Goal: Task Accomplishment & Management: Manage account settings

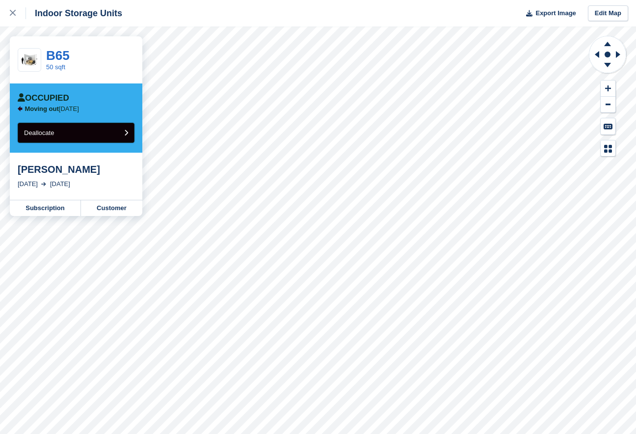
click at [41, 132] on span "Deallocate" at bounding box center [39, 132] width 30 height 7
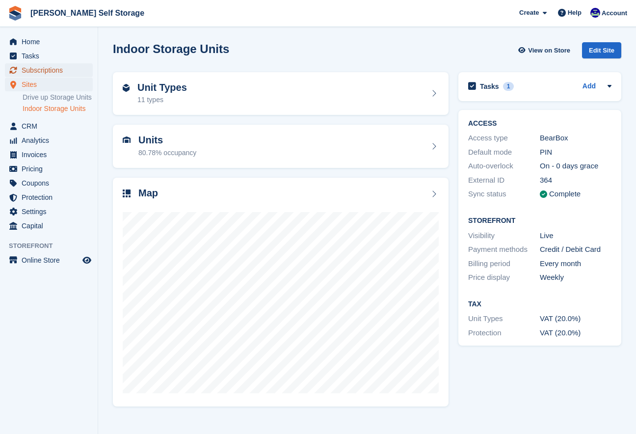
click at [34, 69] on span "Subscriptions" at bounding box center [51, 70] width 59 height 14
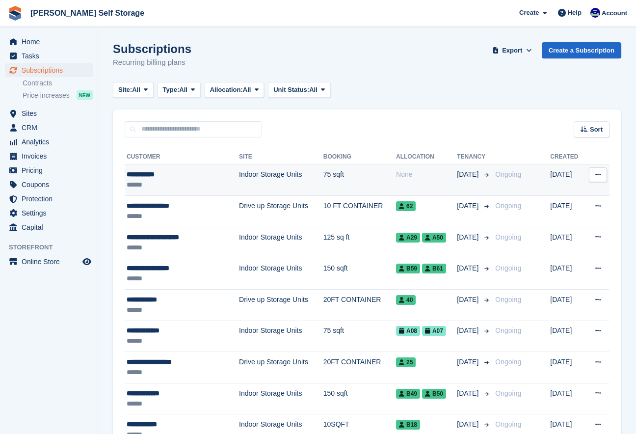
click at [400, 171] on div "None" at bounding box center [426, 174] width 61 height 10
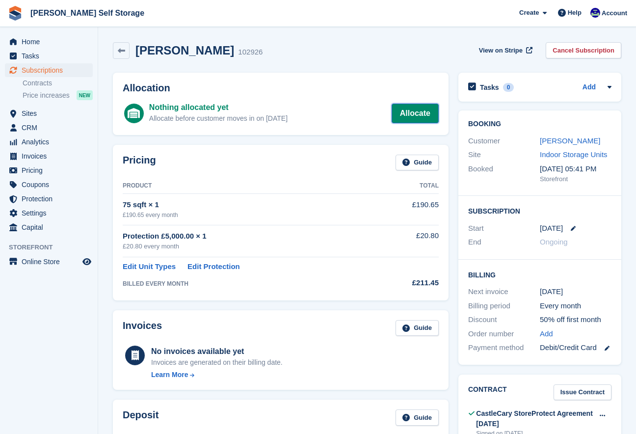
click at [406, 111] on link "Allocate" at bounding box center [414, 113] width 47 height 20
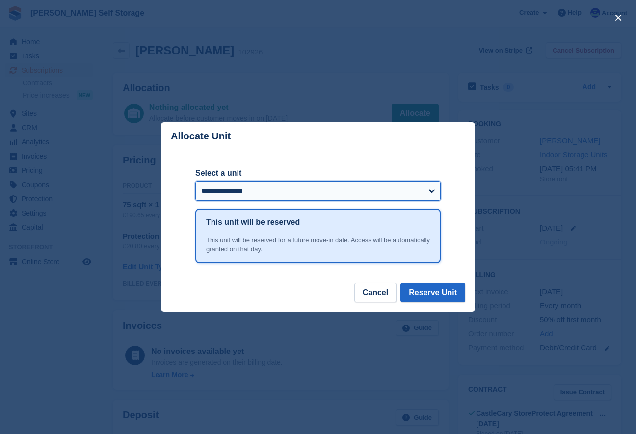
click at [432, 189] on select "**********" at bounding box center [317, 191] width 245 height 20
select select "****"
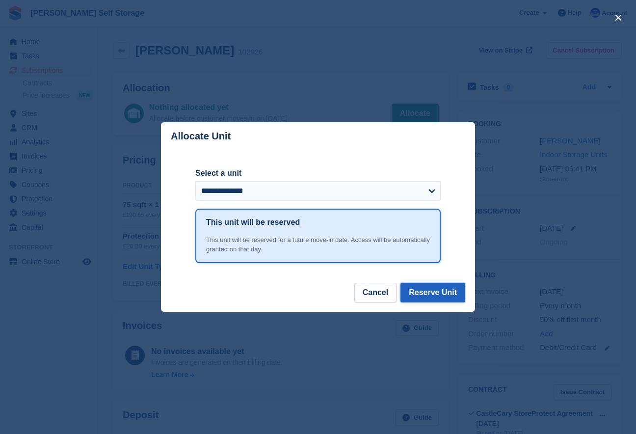
click at [443, 291] on button "Reserve Unit" at bounding box center [432, 292] width 65 height 20
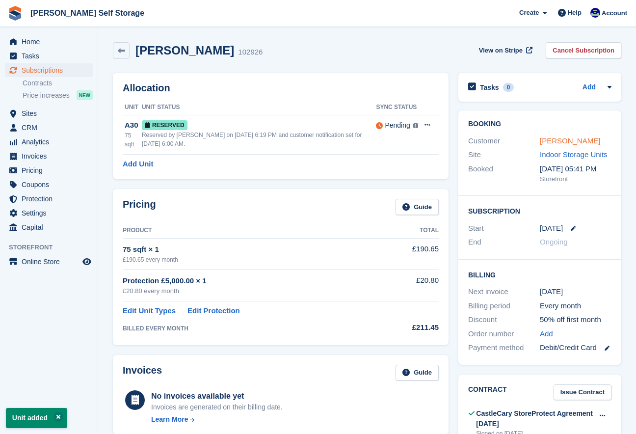
click at [545, 145] on link "[PERSON_NAME]" at bounding box center [569, 140] width 60 height 8
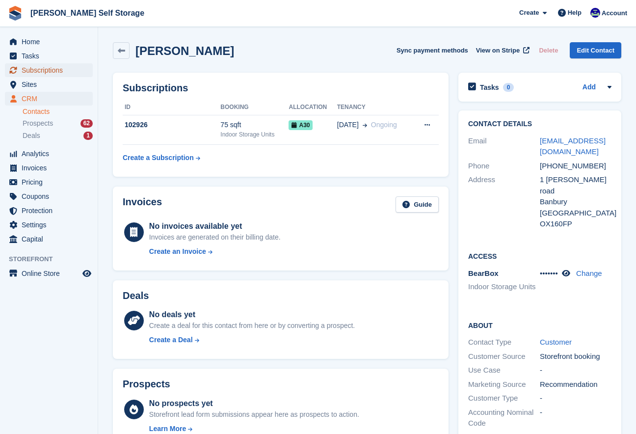
click at [49, 68] on span "Subscriptions" at bounding box center [51, 70] width 59 height 14
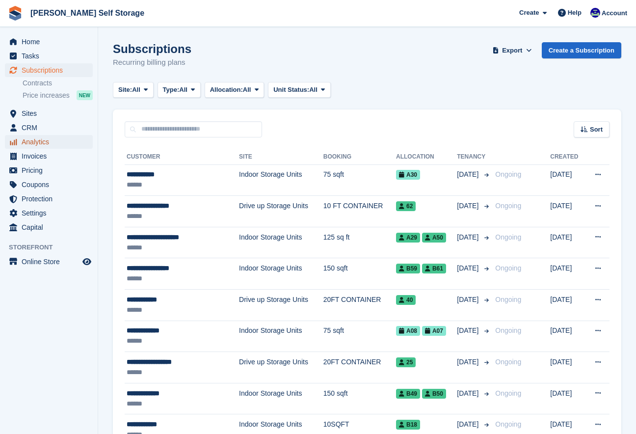
click at [50, 143] on span "Analytics" at bounding box center [51, 142] width 59 height 14
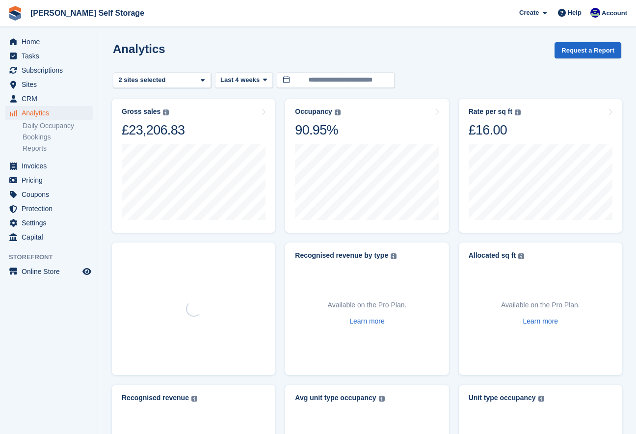
scroll to position [1, 0]
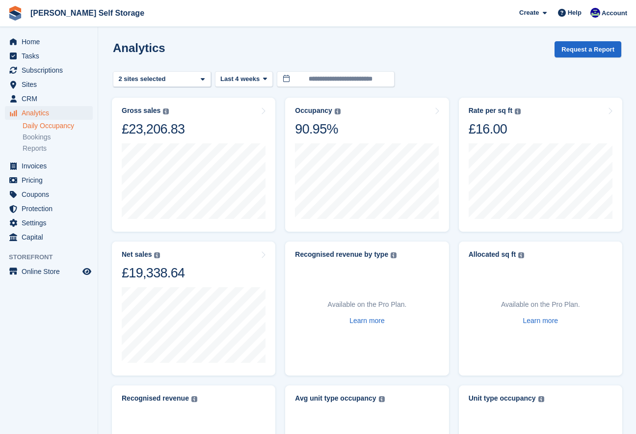
click at [45, 122] on link "Daily Occupancy" at bounding box center [58, 125] width 70 height 9
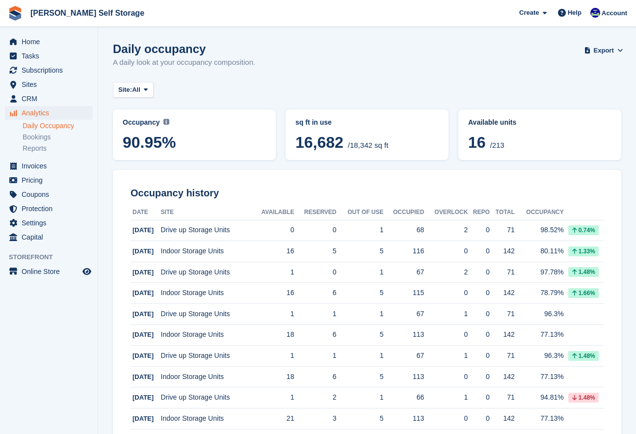
click at [66, 126] on link "Daily Occupancy" at bounding box center [58, 125] width 70 height 9
click at [45, 136] on link "Bookings" at bounding box center [58, 136] width 70 height 9
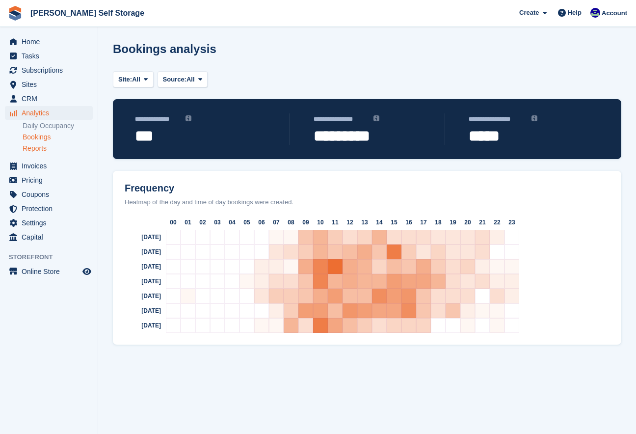
click at [39, 149] on link "Reports" at bounding box center [58, 148] width 70 height 9
